Goal: Check status: Check status

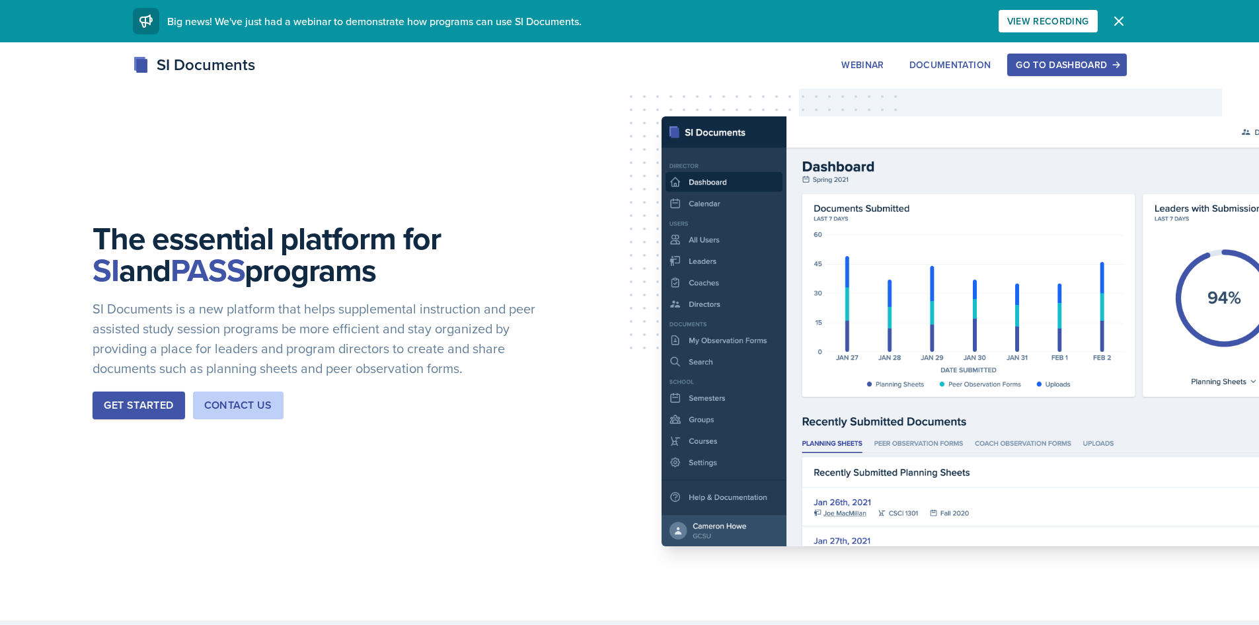
click at [1087, 61] on div "Go to Dashboard" at bounding box center [1067, 64] width 102 height 11
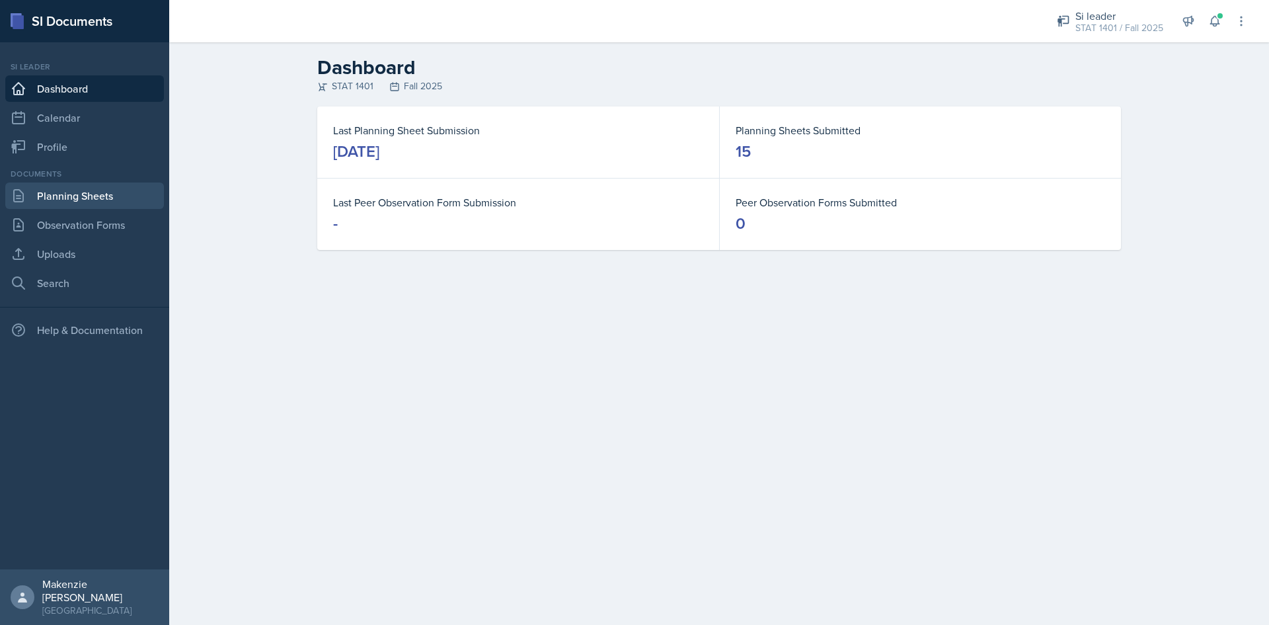
click at [58, 197] on link "Planning Sheets" at bounding box center [84, 195] width 159 height 26
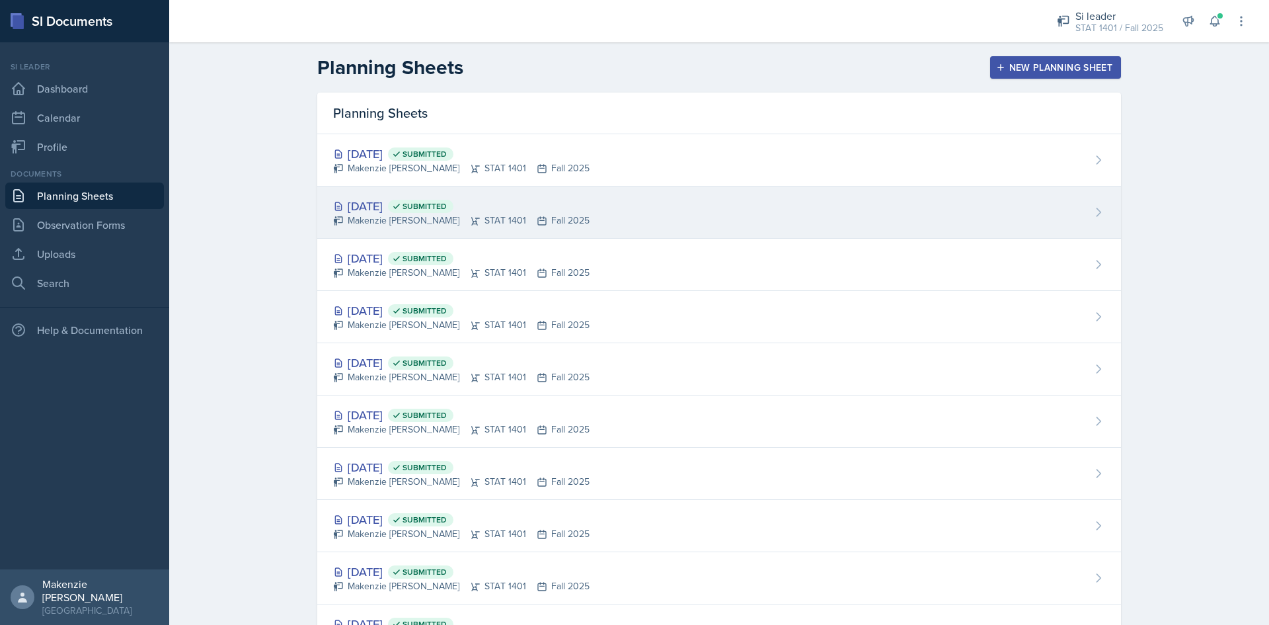
click at [518, 210] on div "[DATE] Submitted" at bounding box center [461, 206] width 256 height 18
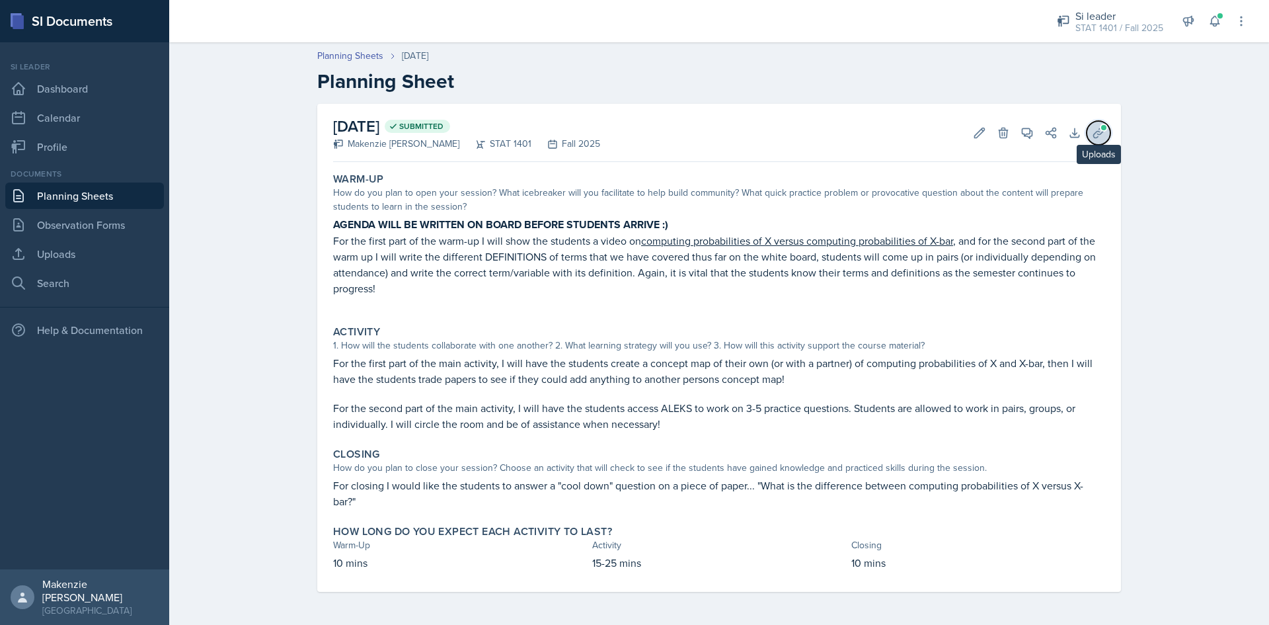
click at [1097, 122] on button "Uploads" at bounding box center [1099, 133] width 24 height 24
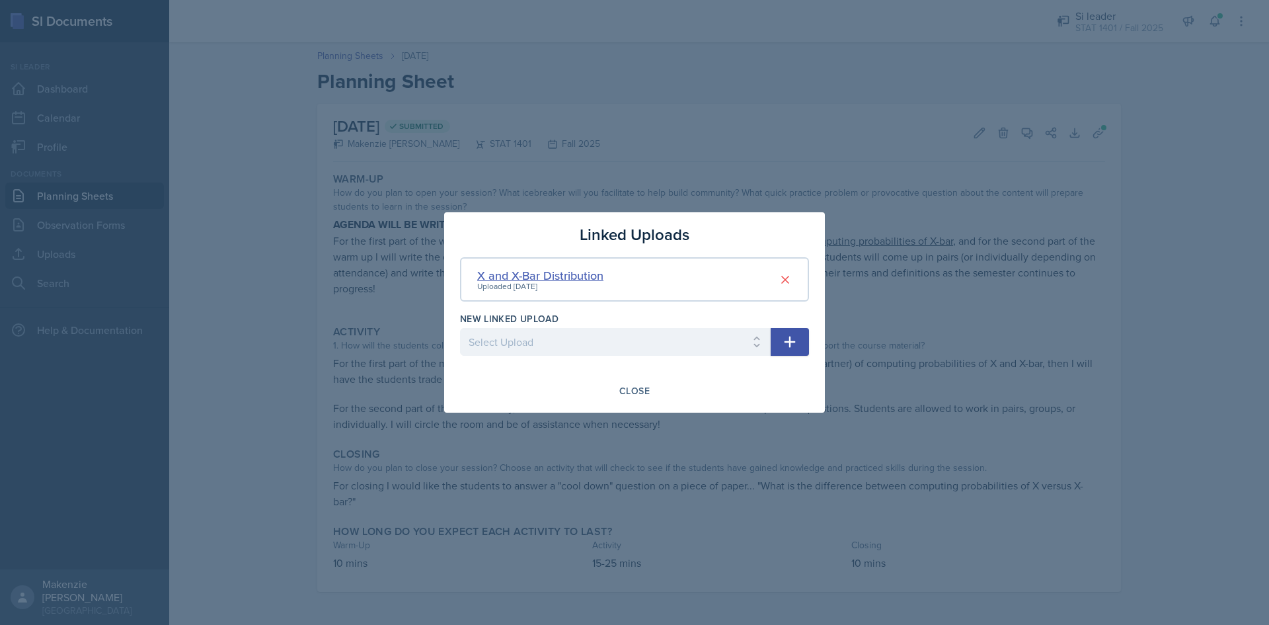
click at [543, 278] on div "X and X-Bar Distribution" at bounding box center [540, 275] width 126 height 18
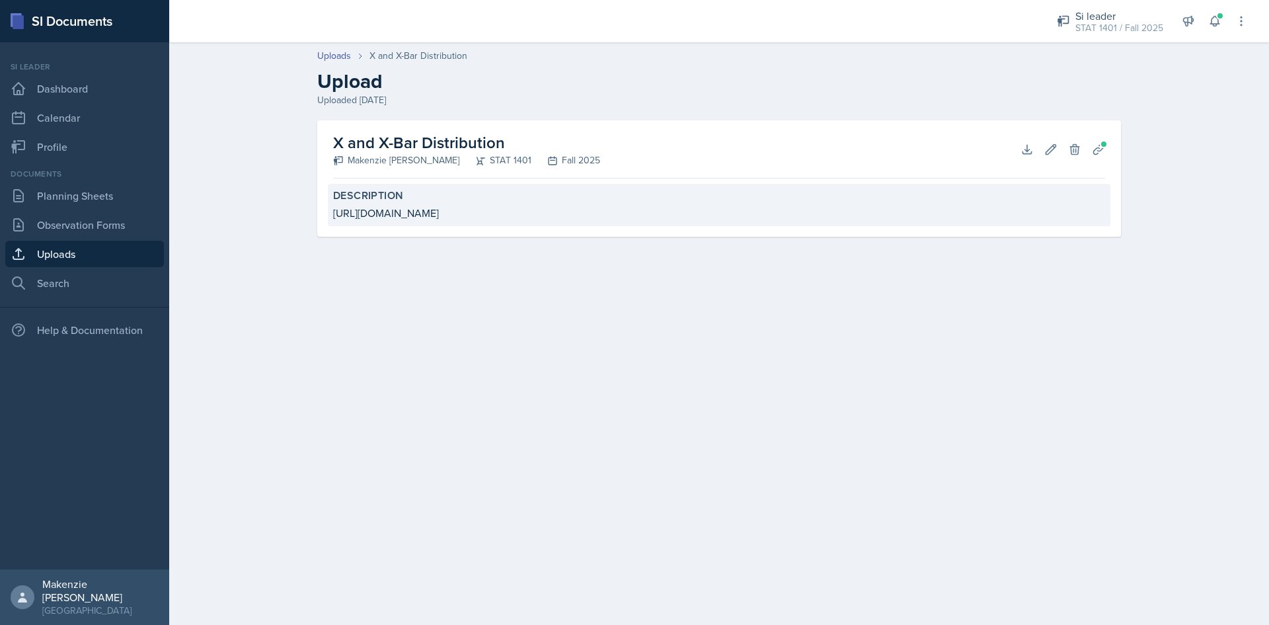
click at [439, 214] on div "[URL][DOMAIN_NAME]" at bounding box center [719, 213] width 772 height 16
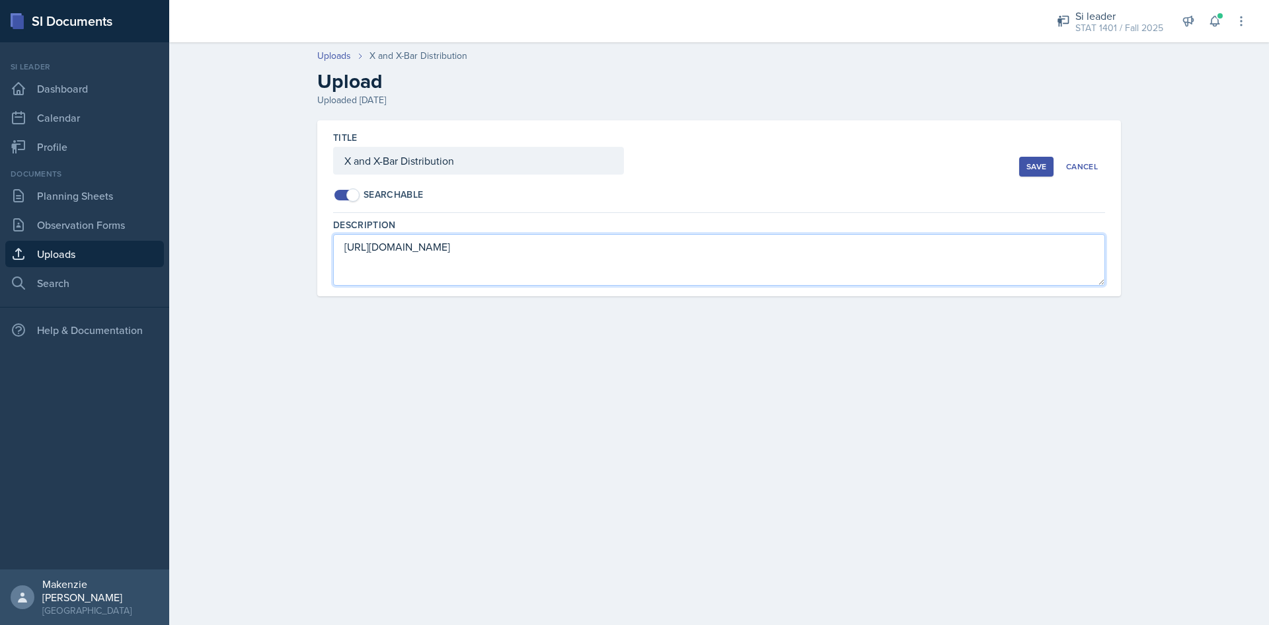
click at [412, 251] on textarea "[URL][DOMAIN_NAME]" at bounding box center [719, 260] width 772 height 52
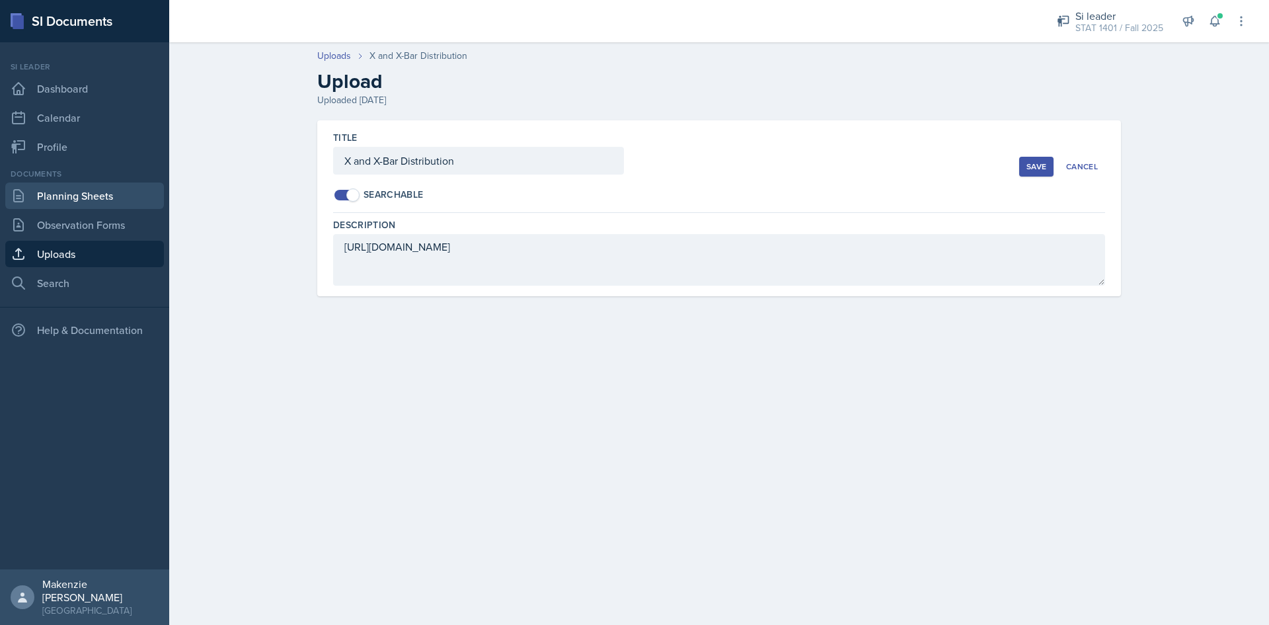
click at [69, 196] on link "Planning Sheets" at bounding box center [84, 195] width 159 height 26
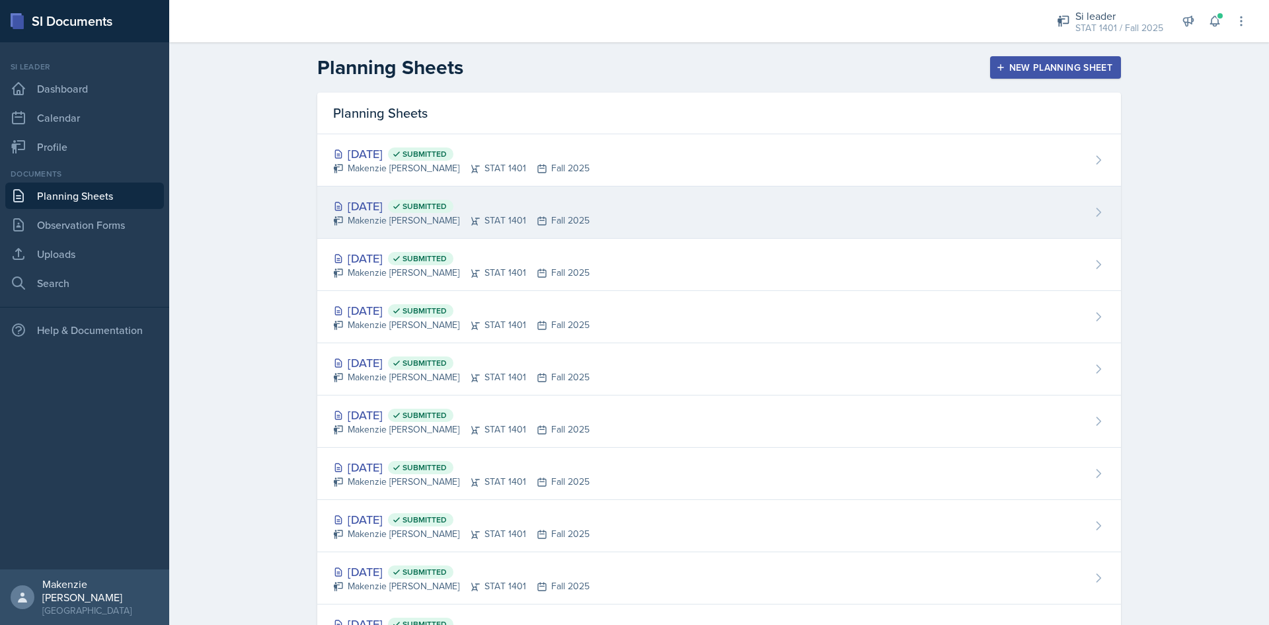
click at [427, 195] on div "[DATE] Submitted [PERSON_NAME] STAT 1401 Fall 2025" at bounding box center [719, 212] width 804 height 52
